Goal: Task Accomplishment & Management: Use online tool/utility

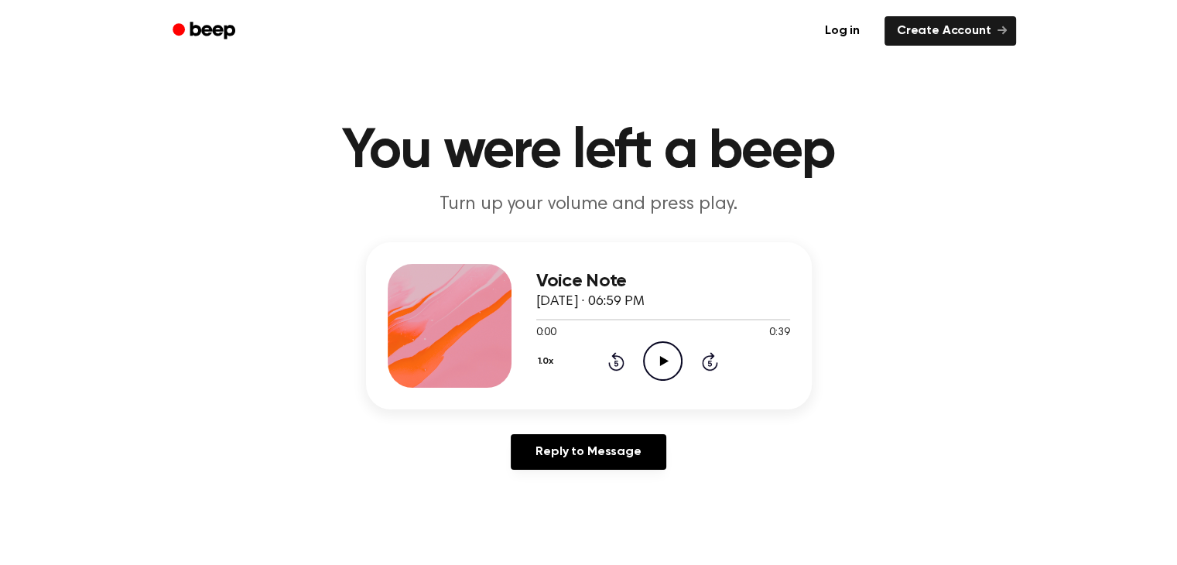
click at [663, 358] on icon at bounding box center [664, 361] width 9 height 10
click at [663, 360] on icon at bounding box center [664, 361] width 9 height 10
click at [663, 358] on icon at bounding box center [664, 361] width 9 height 10
click at [853, 32] on link "Log in" at bounding box center [843, 31] width 66 height 36
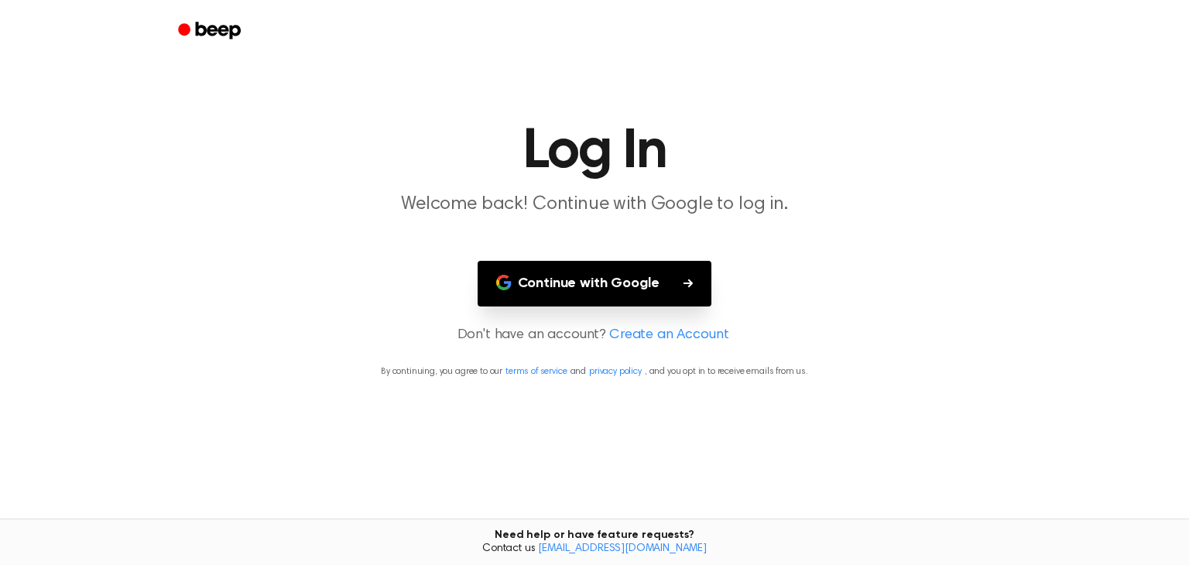
click at [601, 283] on button "Continue with Google" at bounding box center [595, 284] width 235 height 46
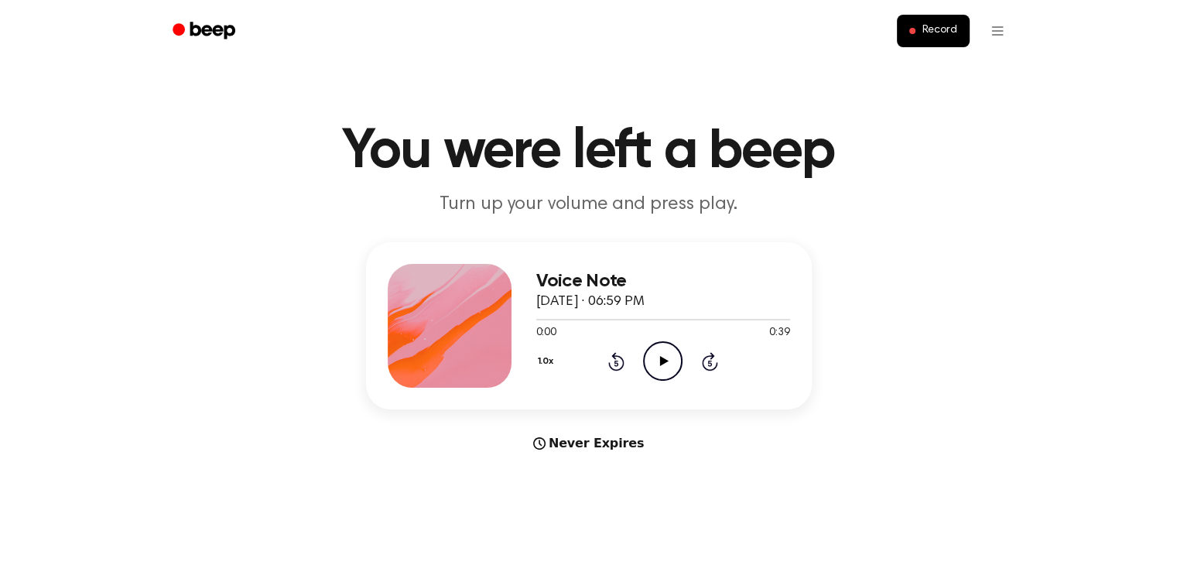
click at [266, 127] on h1 "You were left a beep" at bounding box center [589, 152] width 793 height 56
click at [663, 361] on icon at bounding box center [664, 361] width 9 height 10
click at [207, 28] on icon "Beep" at bounding box center [206, 30] width 66 height 22
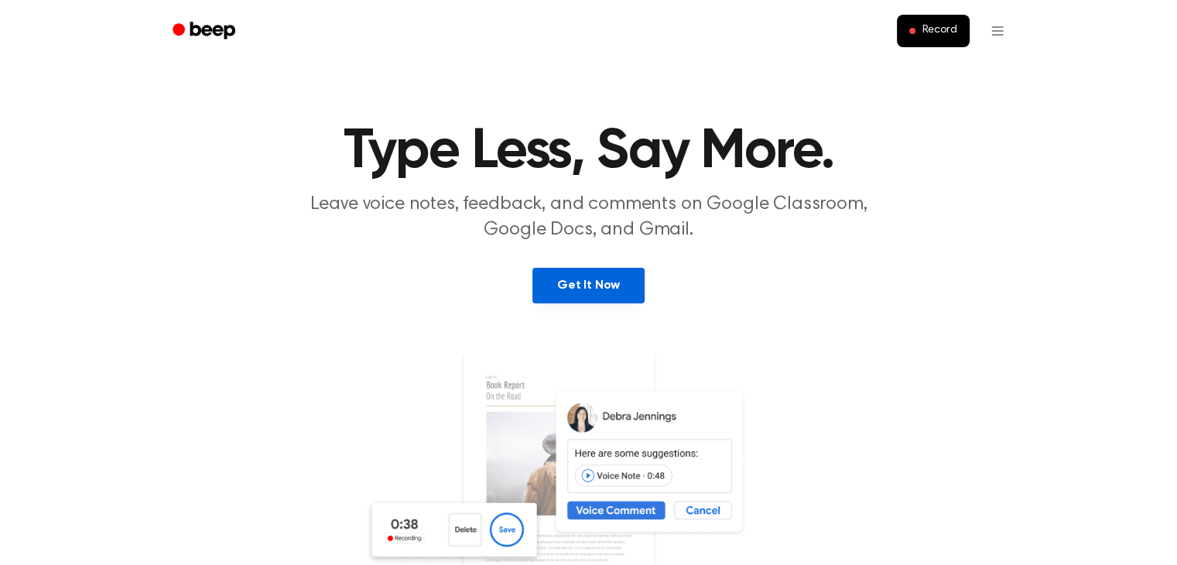
click at [579, 283] on link "Get It Now" at bounding box center [589, 286] width 112 height 36
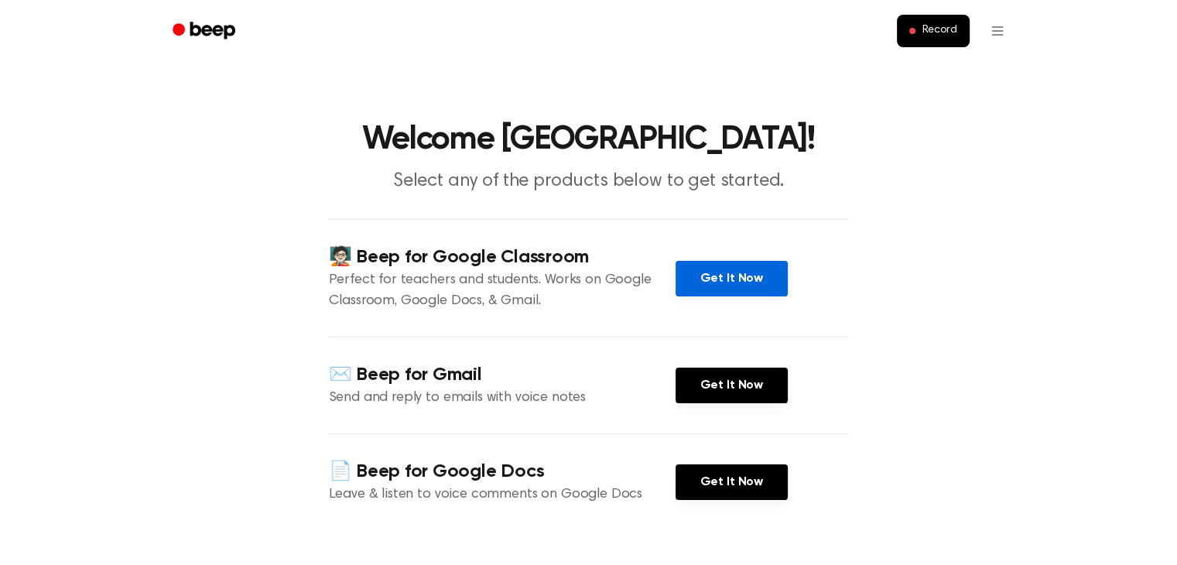
click at [728, 276] on link "Get It Now" at bounding box center [732, 279] width 112 height 36
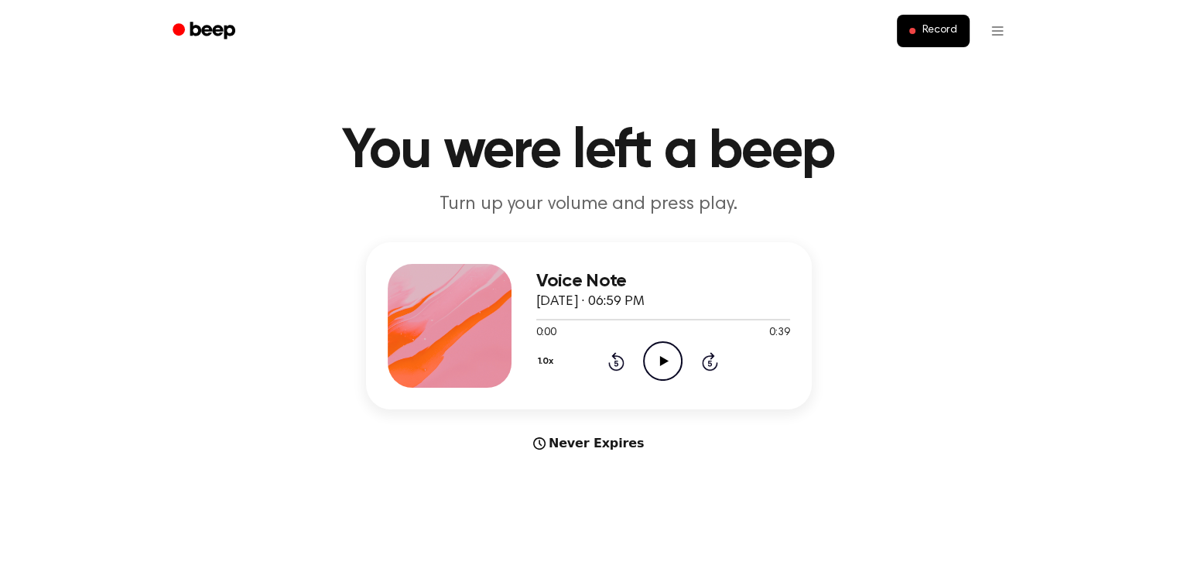
click at [163, 13] on div "Record" at bounding box center [589, 31] width 855 height 62
click at [205, 26] on icon "Beep" at bounding box center [212, 30] width 45 height 17
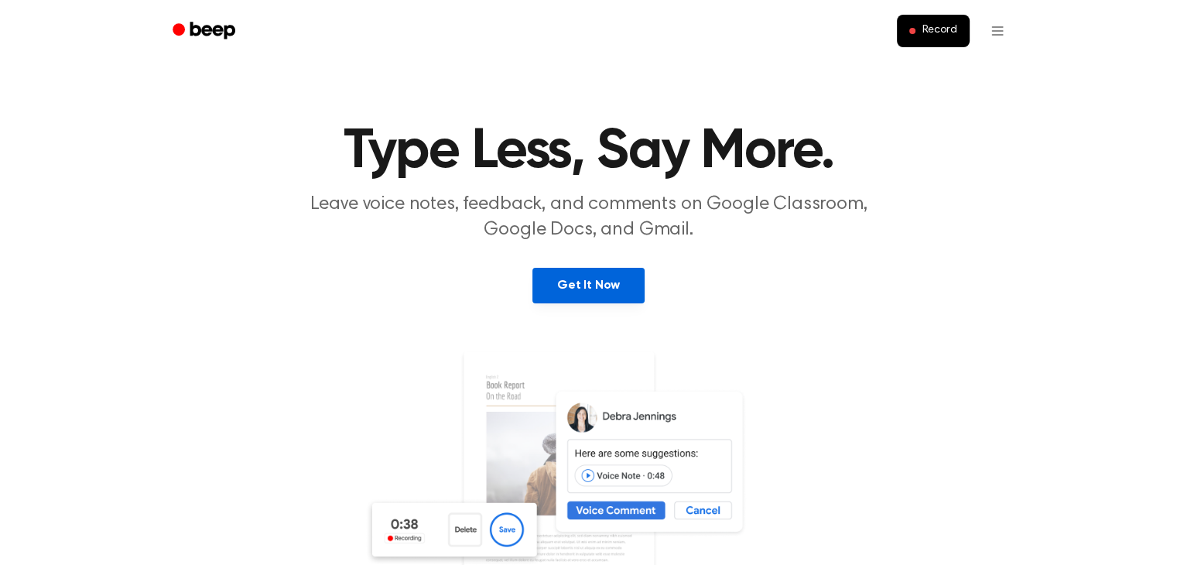
click at [585, 286] on link "Get It Now" at bounding box center [589, 286] width 112 height 36
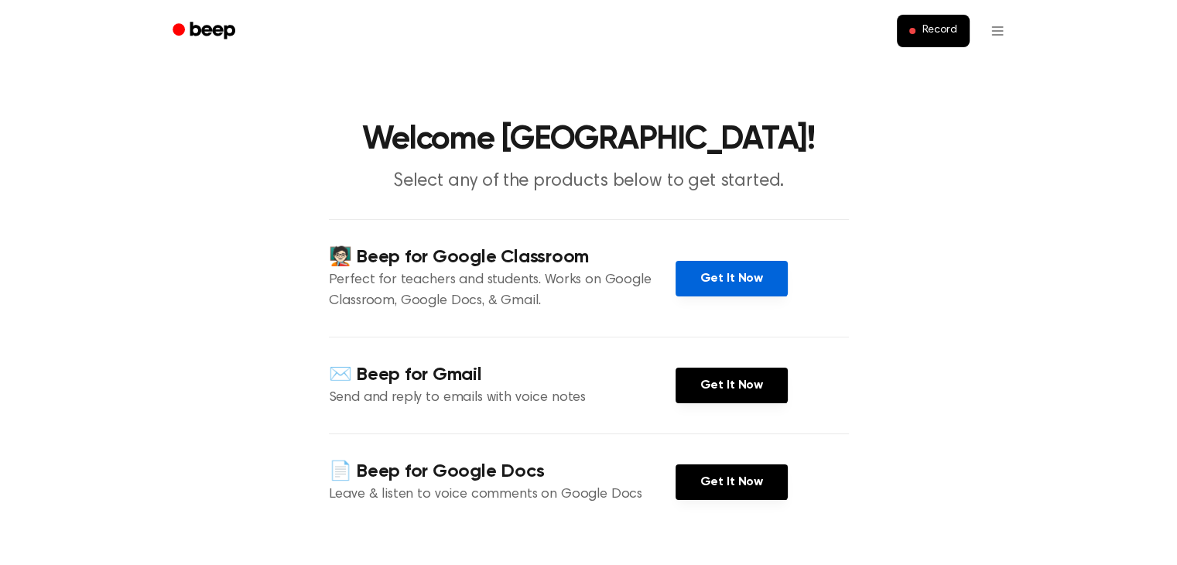
click at [721, 276] on link "Get It Now" at bounding box center [732, 279] width 112 height 36
click at [207, 26] on icon "Beep" at bounding box center [212, 30] width 45 height 17
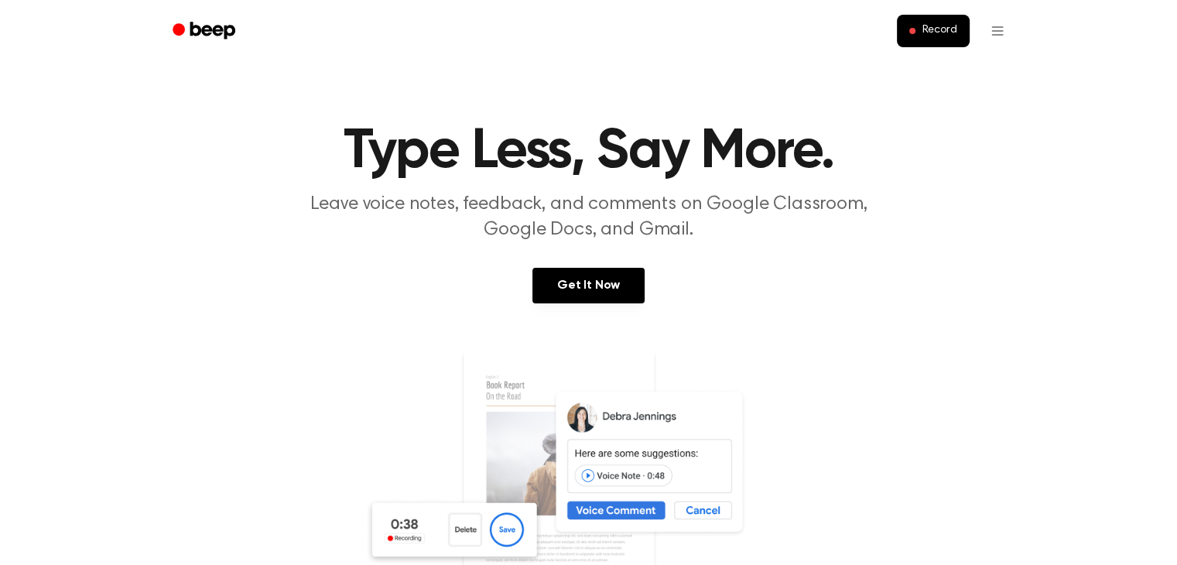
click at [207, 26] on icon "Beep" at bounding box center [212, 30] width 45 height 17
click at [587, 283] on link "Get It Now" at bounding box center [589, 286] width 112 height 36
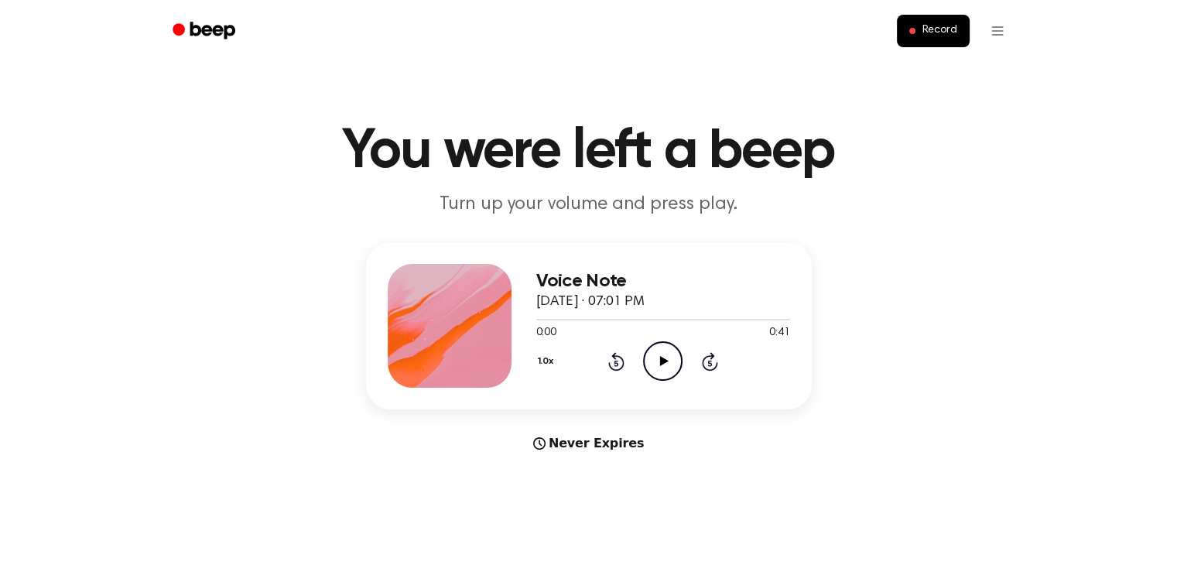
click at [662, 358] on icon at bounding box center [664, 361] width 9 height 10
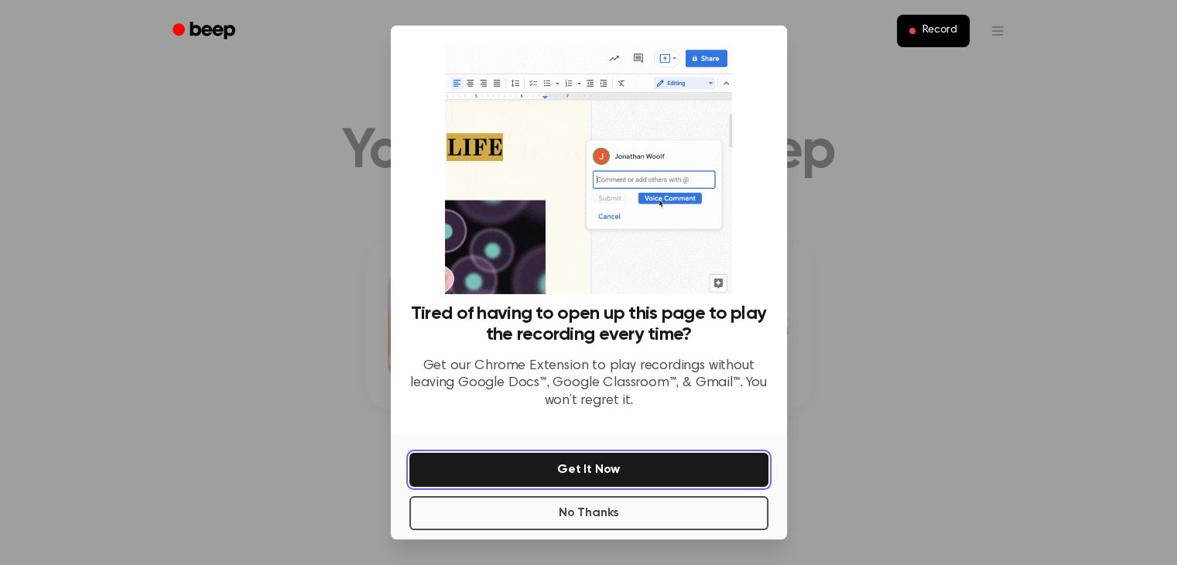
click at [586, 468] on button "Get It Now" at bounding box center [588, 470] width 359 height 34
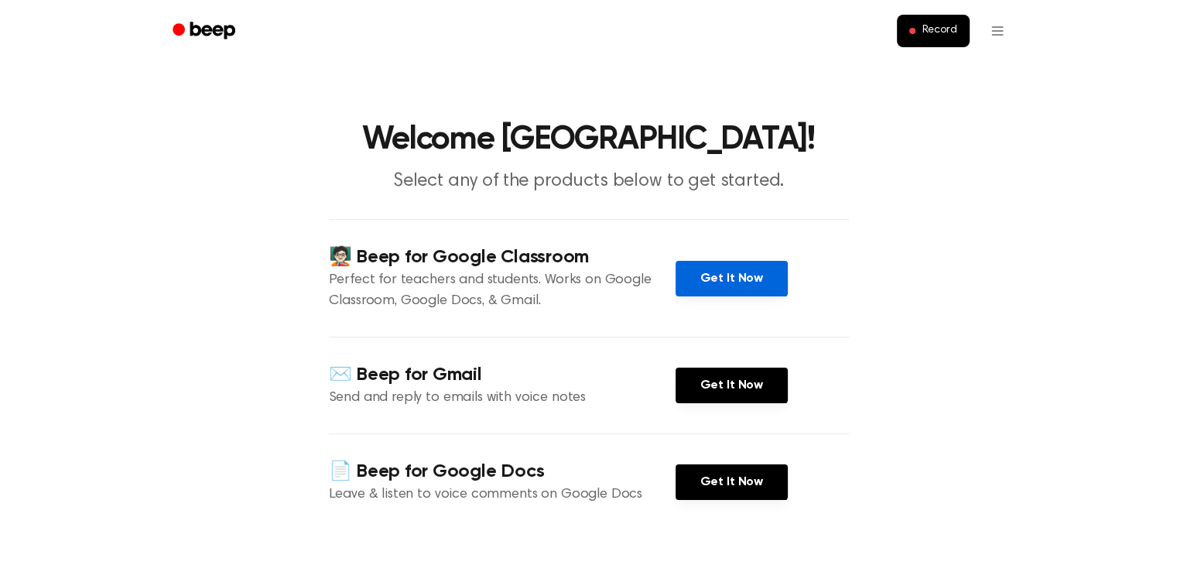
click at [728, 277] on link "Get It Now" at bounding box center [732, 279] width 112 height 36
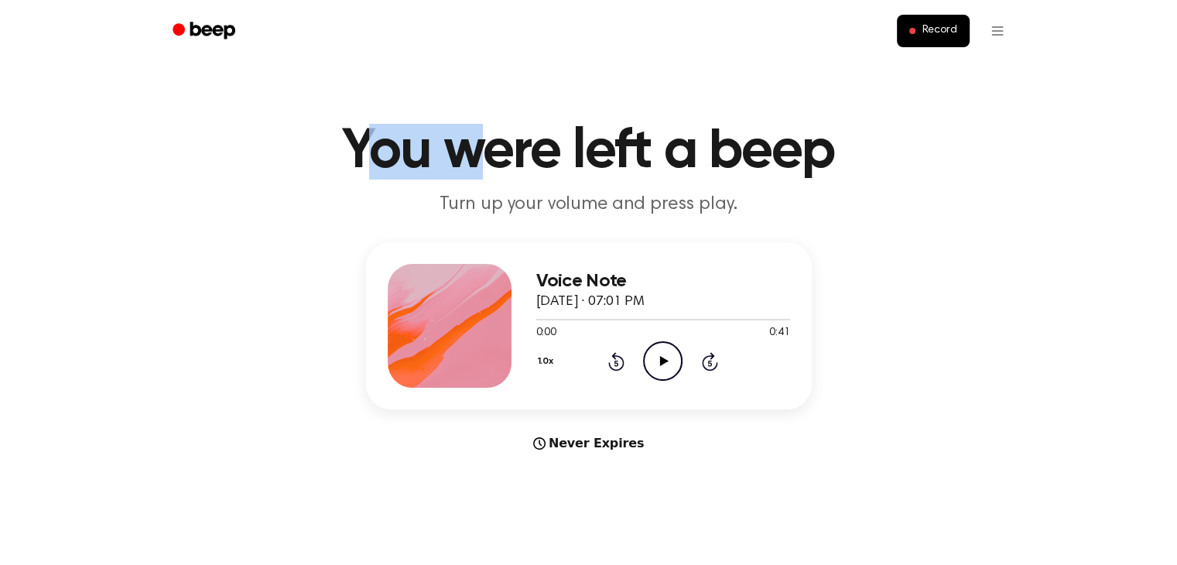
drag, startPoint x: 355, startPoint y: 159, endPoint x: 485, endPoint y: 125, distance: 134.4
click at [485, 125] on h1 "You were left a beep" at bounding box center [589, 152] width 793 height 56
click at [515, 438] on div "Never Expires" at bounding box center [589, 443] width 446 height 19
click at [214, 29] on icon "Beep" at bounding box center [212, 30] width 45 height 17
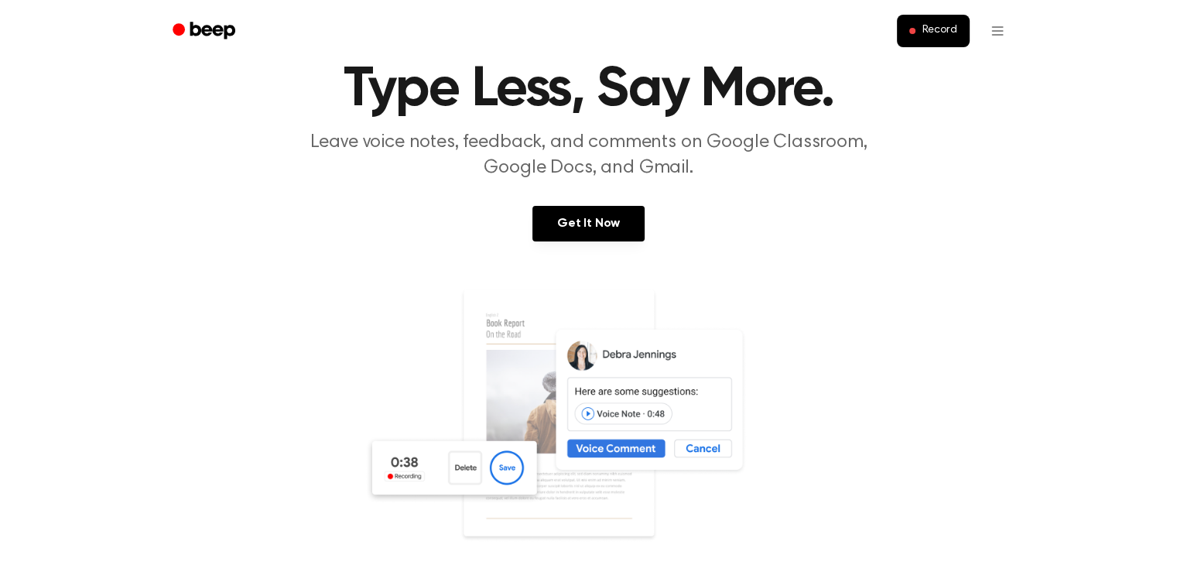
scroll to position [60, 0]
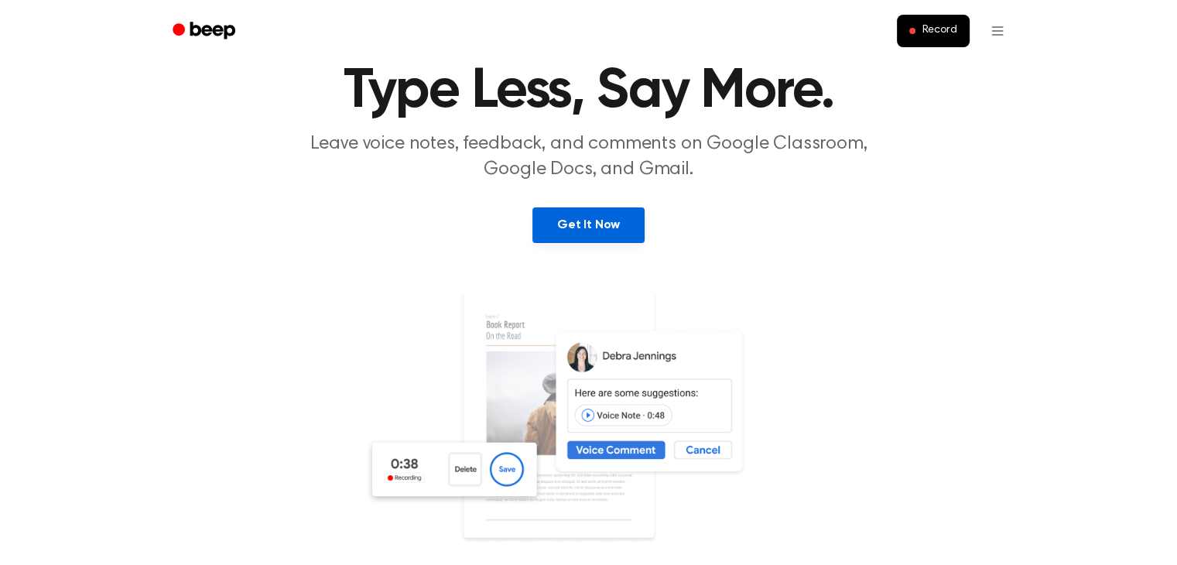
click at [580, 221] on link "Get It Now" at bounding box center [589, 225] width 112 height 36
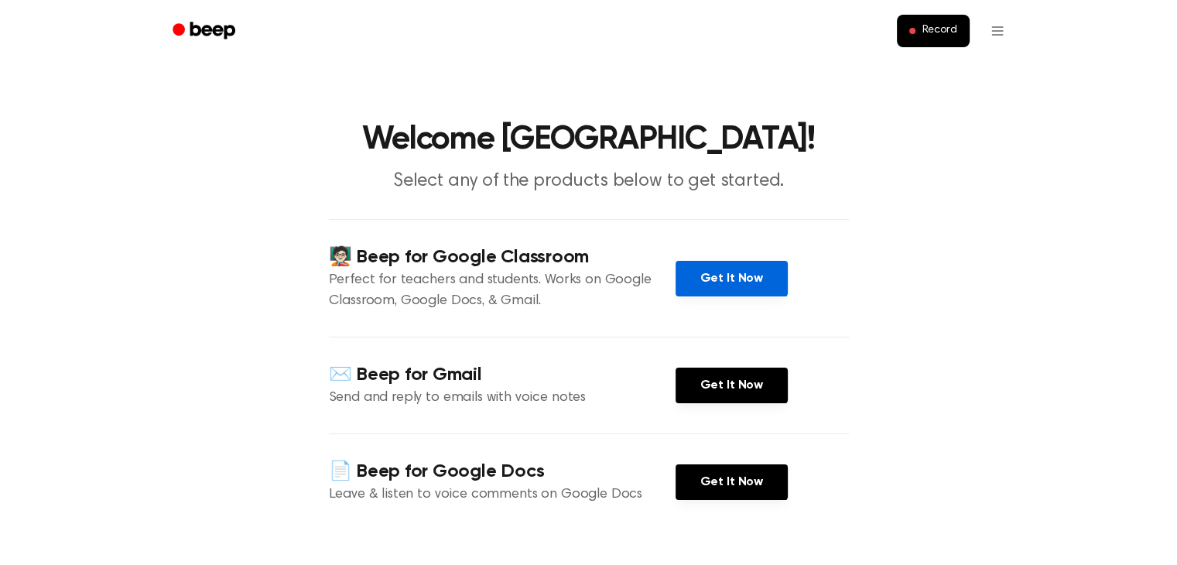
click at [720, 273] on link "Get It Now" at bounding box center [732, 279] width 112 height 36
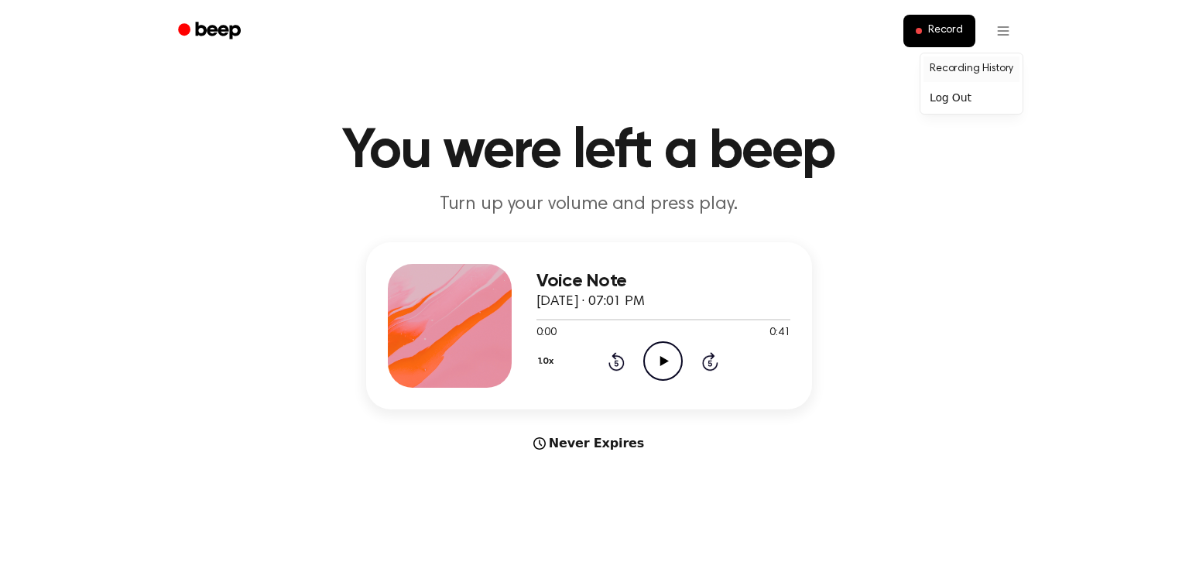
click at [980, 65] on link "Recording History" at bounding box center [971, 70] width 96 height 26
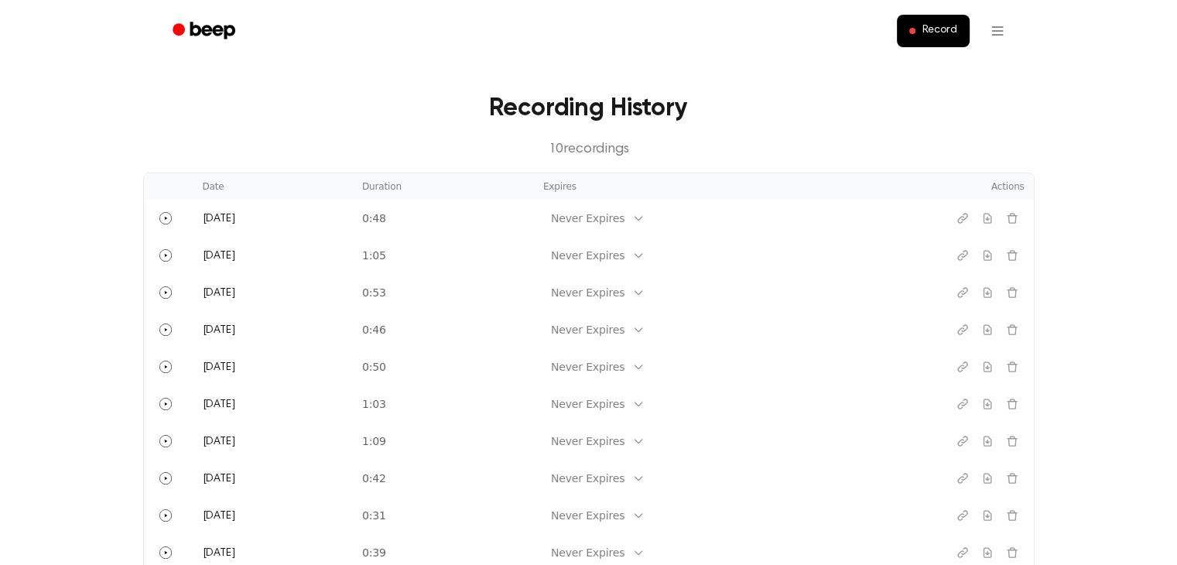
scroll to position [29, 0]
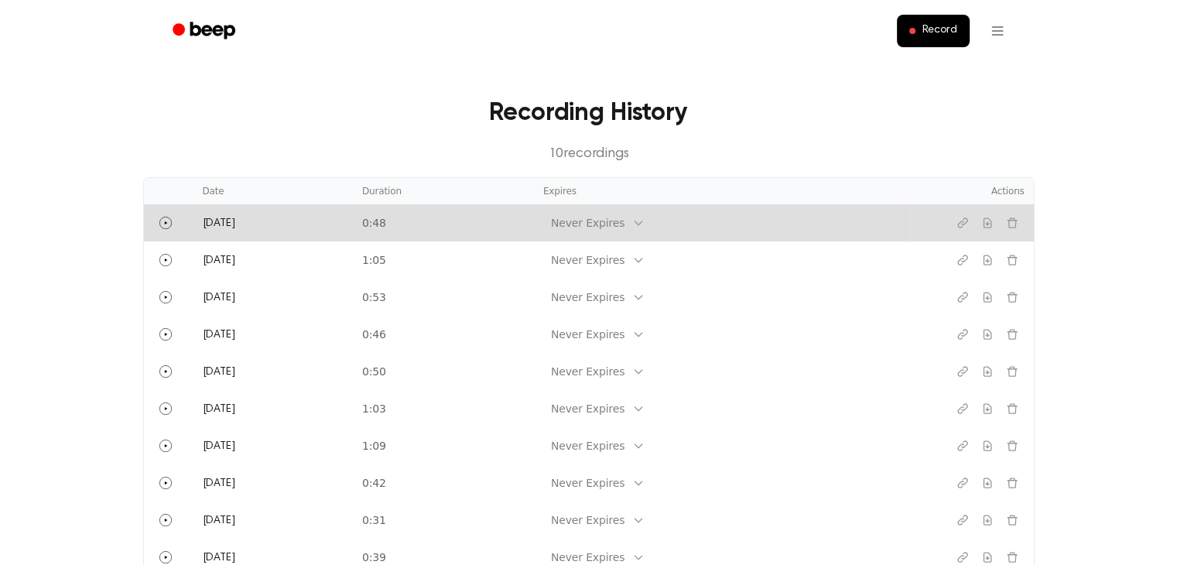
click at [448, 227] on td "0:48" at bounding box center [443, 222] width 181 height 37
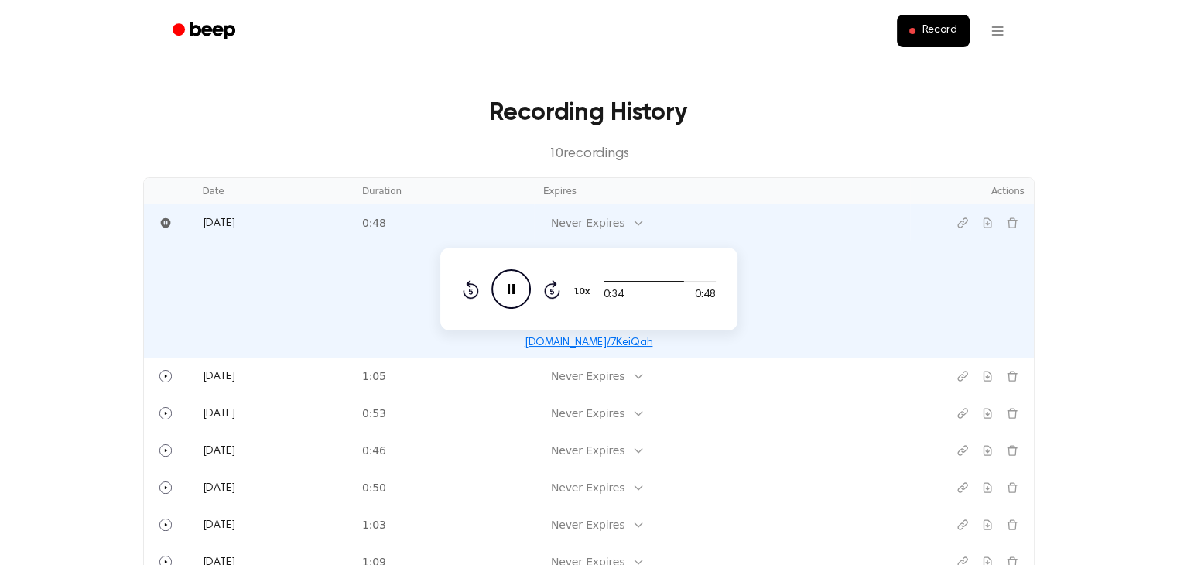
drag, startPoint x: 464, startPoint y: 108, endPoint x: 396, endPoint y: 50, distance: 89.5
click at [396, 50] on div "Record Recording History 10 recording s Date Duration Expires Actions [DATE] 0:…" at bounding box center [588, 528] width 1177 height 1115
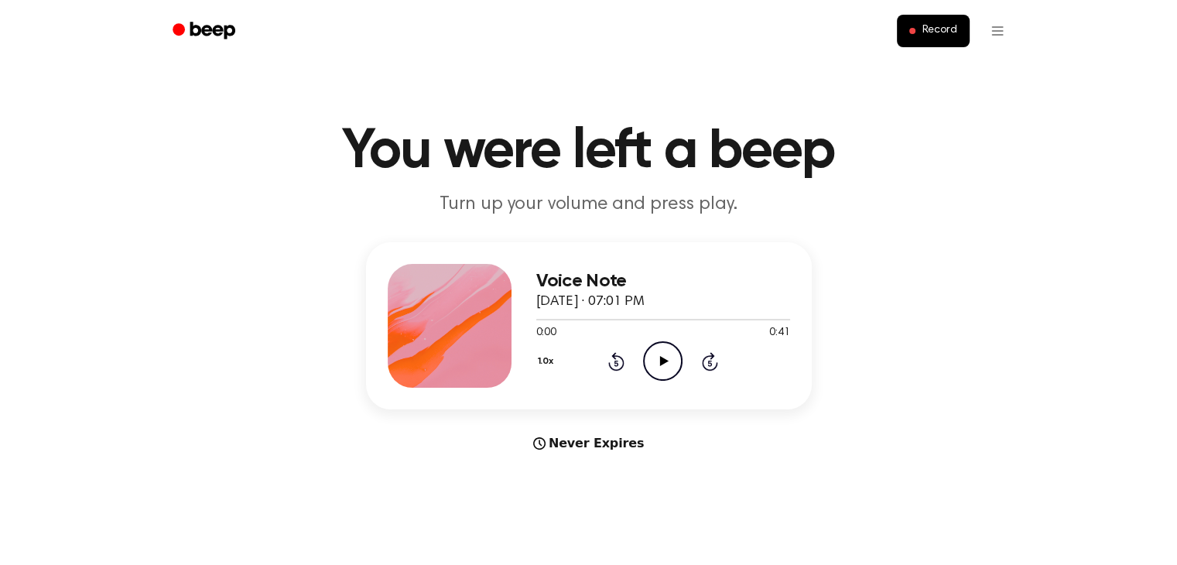
click at [662, 359] on icon at bounding box center [664, 361] width 9 height 10
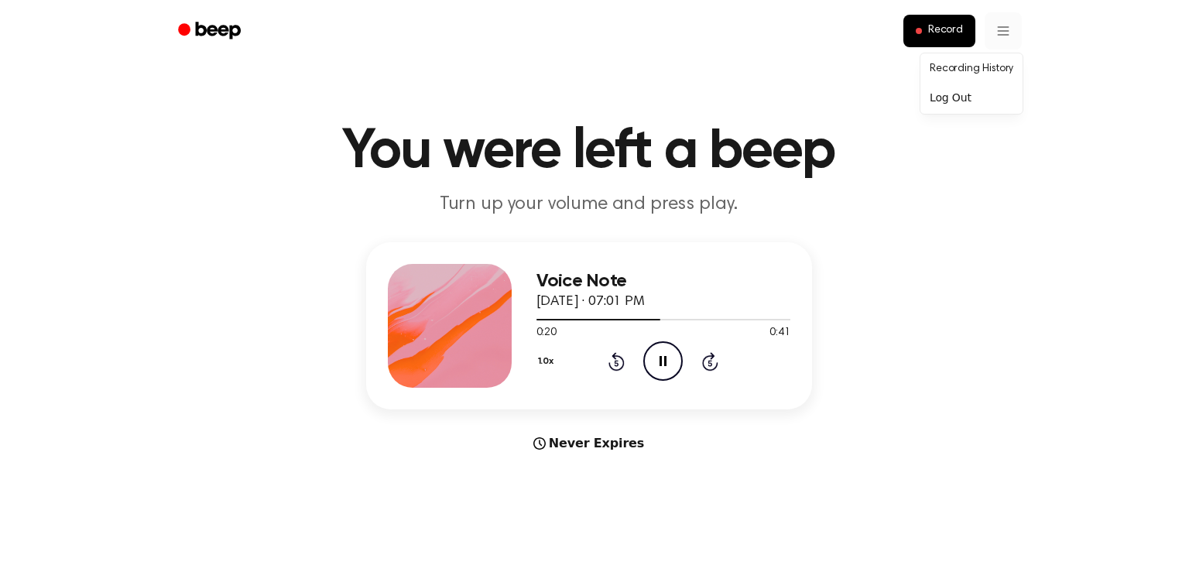
click at [967, 70] on link "Recording History" at bounding box center [971, 70] width 96 height 26
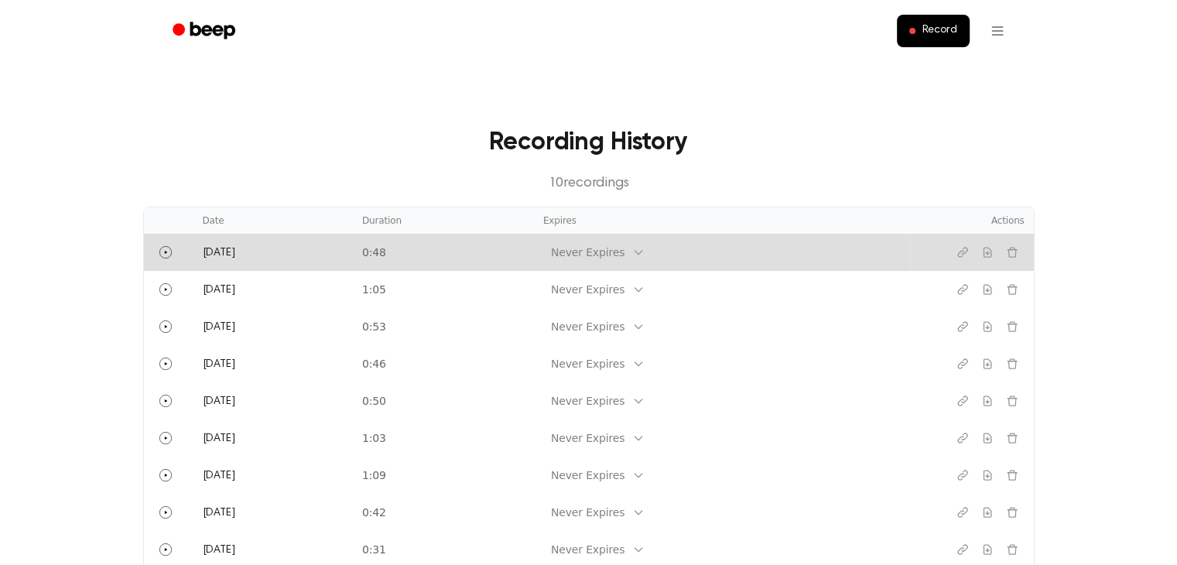
click at [527, 251] on td "0:48" at bounding box center [443, 252] width 181 height 37
